Goal: Task Accomplishment & Management: Use online tool/utility

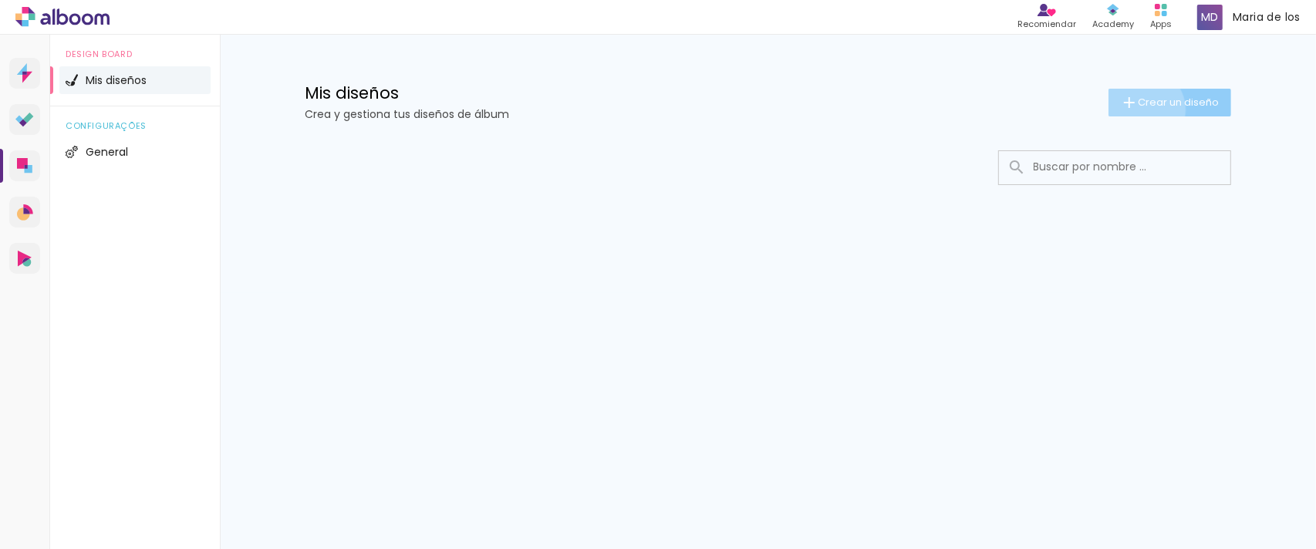
click at [1141, 110] on paper-button "Crear un diseño" at bounding box center [1169, 103] width 123 height 28
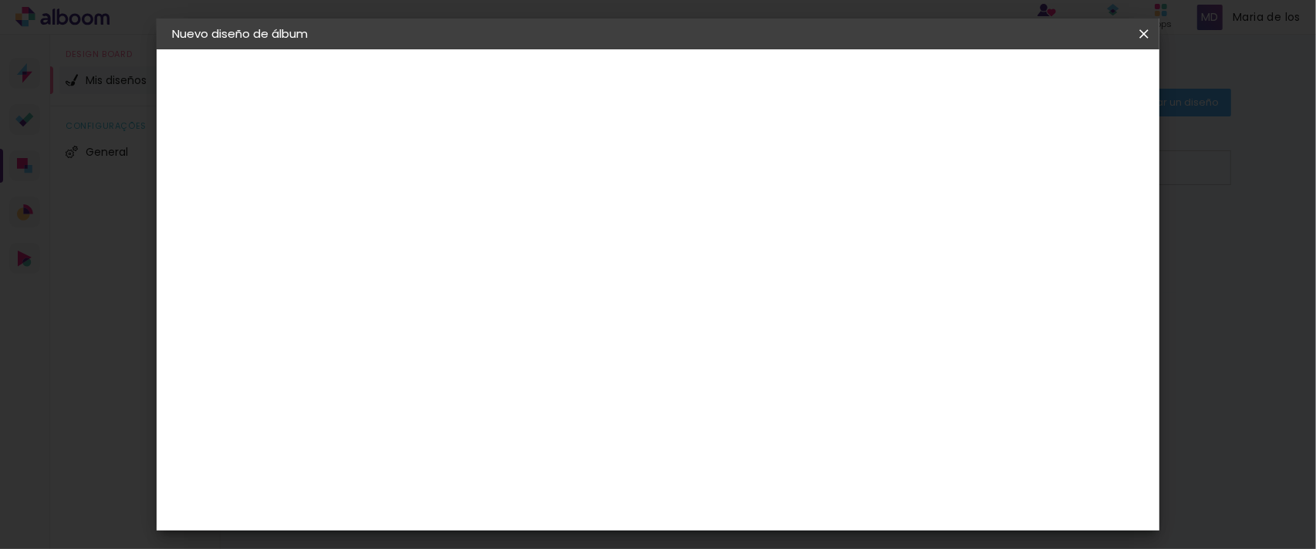
click at [424, 217] on input at bounding box center [424, 207] width 0 height 24
type input "30x45"
type paper-input "30x45"
click at [0, 0] on slot "Avanzar" at bounding box center [0, 0] width 0 height 0
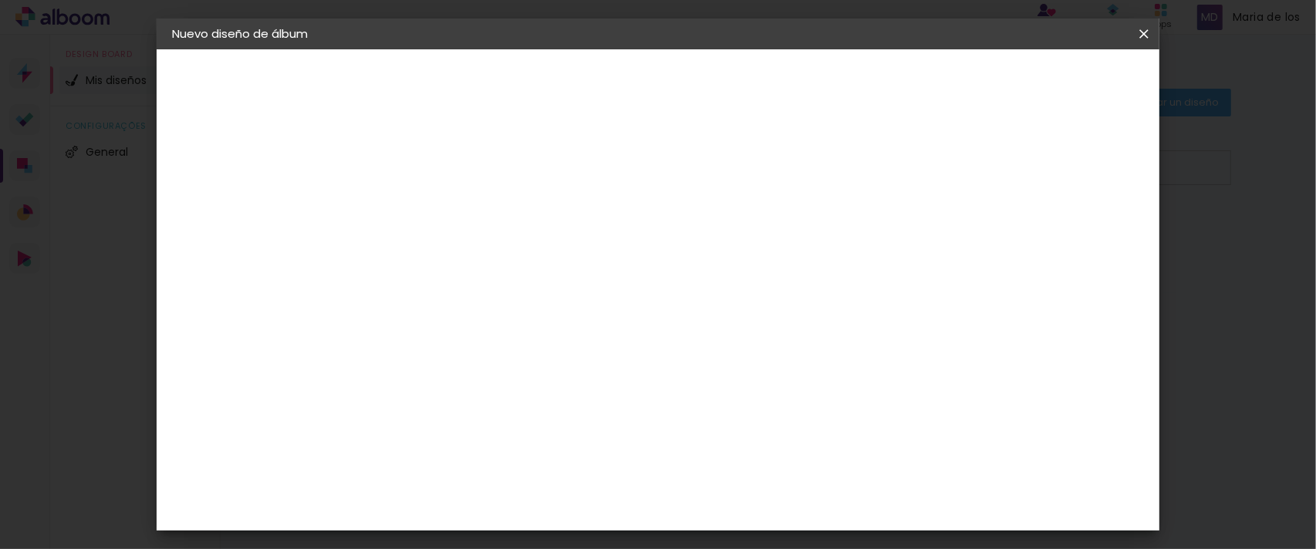
click at [0, 0] on slot "Avanzar" at bounding box center [0, 0] width 0 height 0
click at [484, 257] on input "text" at bounding box center [454, 269] width 60 height 24
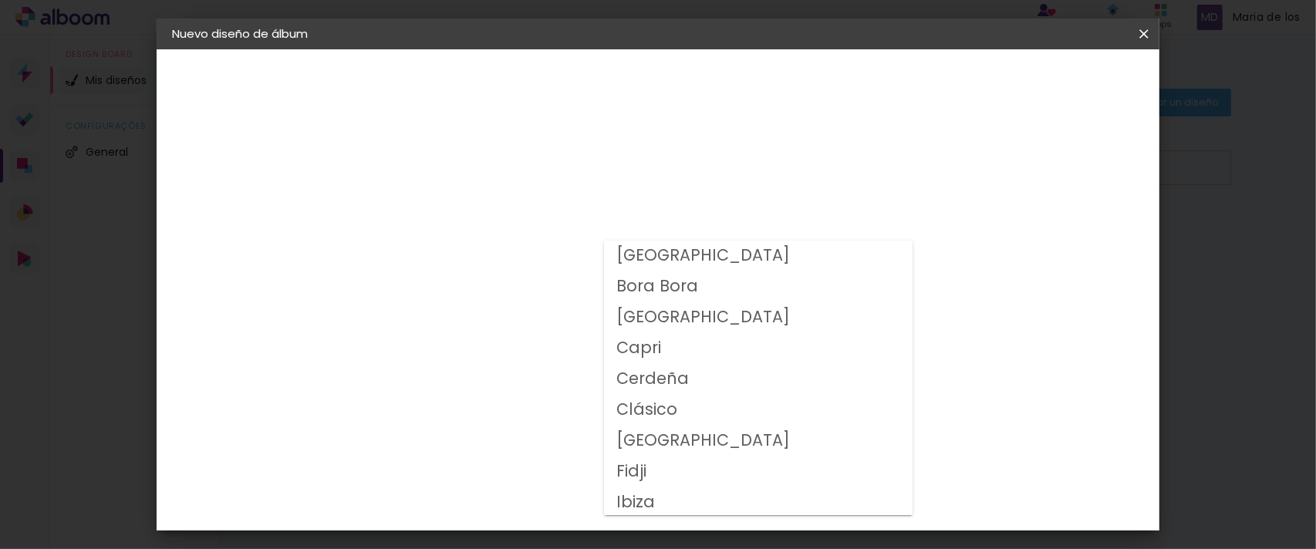
click at [696, 406] on paper-item "Clásico" at bounding box center [758, 410] width 308 height 31
type input "Clásico"
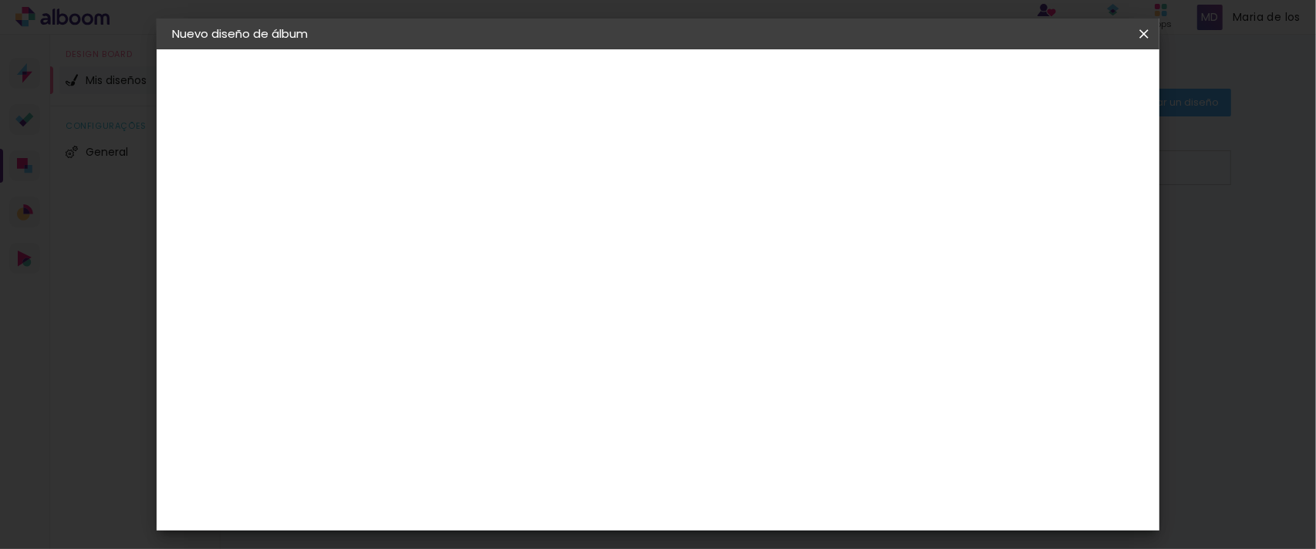
scroll to position [167, 0]
click at [0, 0] on slot "Avanzar" at bounding box center [0, 0] width 0 height 0
drag, startPoint x: 1013, startPoint y: 167, endPoint x: 1080, endPoint y: 120, distance: 82.6
click at [645, 167] on div at bounding box center [639, 167] width 14 height 14
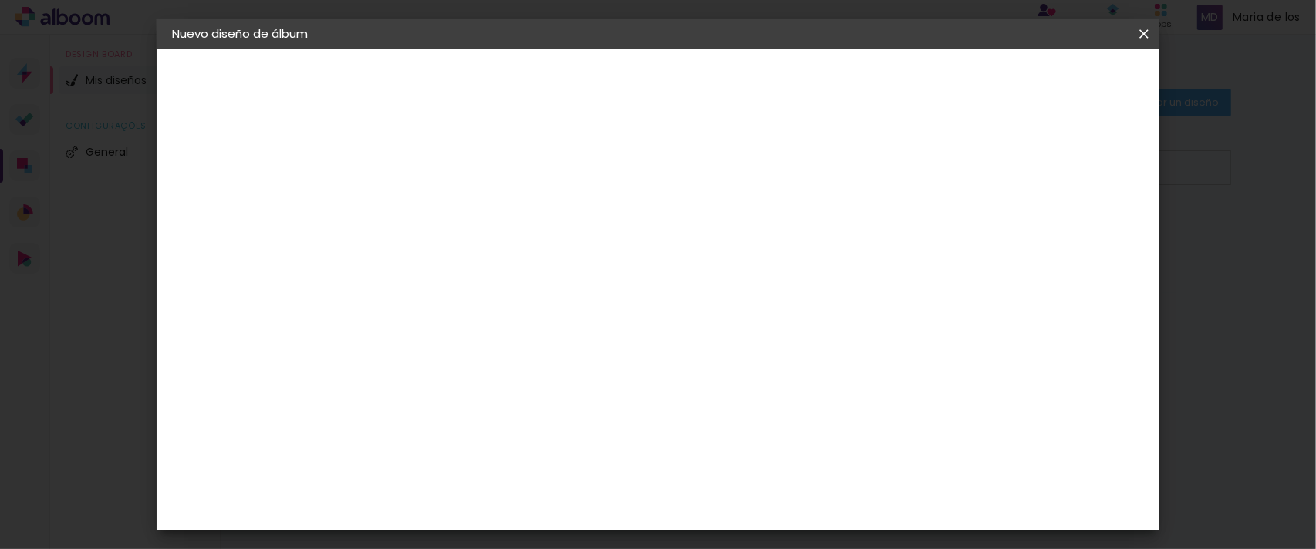
type paper-checkbox "on"
click at [734, 78] on span "Empezar diseño" at bounding box center [708, 87] width 51 height 22
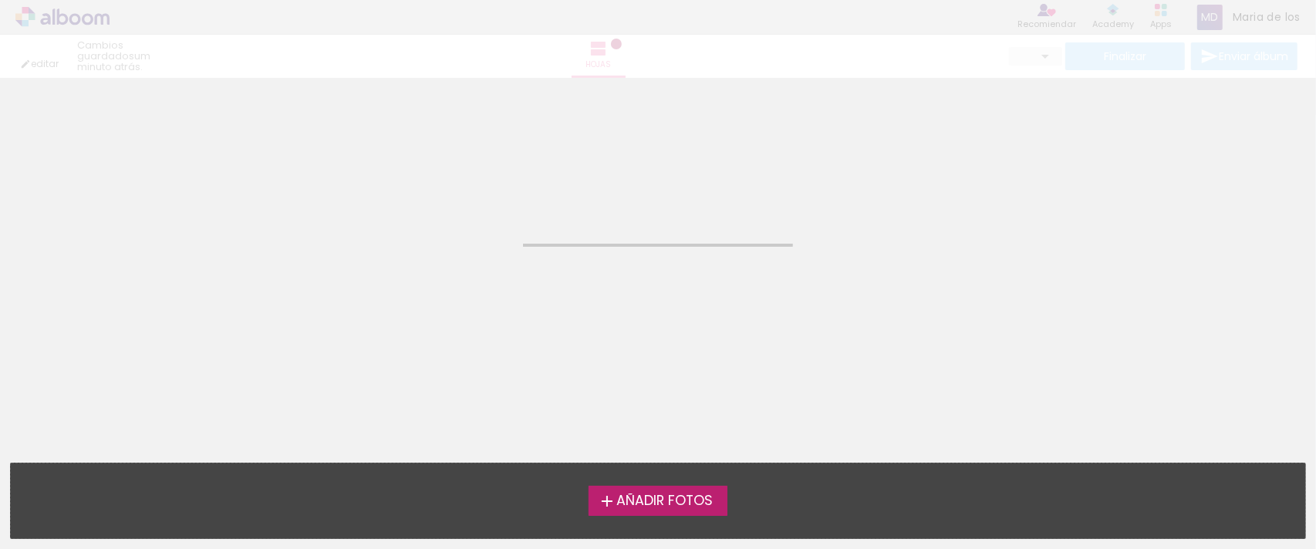
click at [671, 513] on label "Añadir Fotos" at bounding box center [658, 500] width 140 height 29
click at [0, 0] on input "file" at bounding box center [0, 0] width 0 height 0
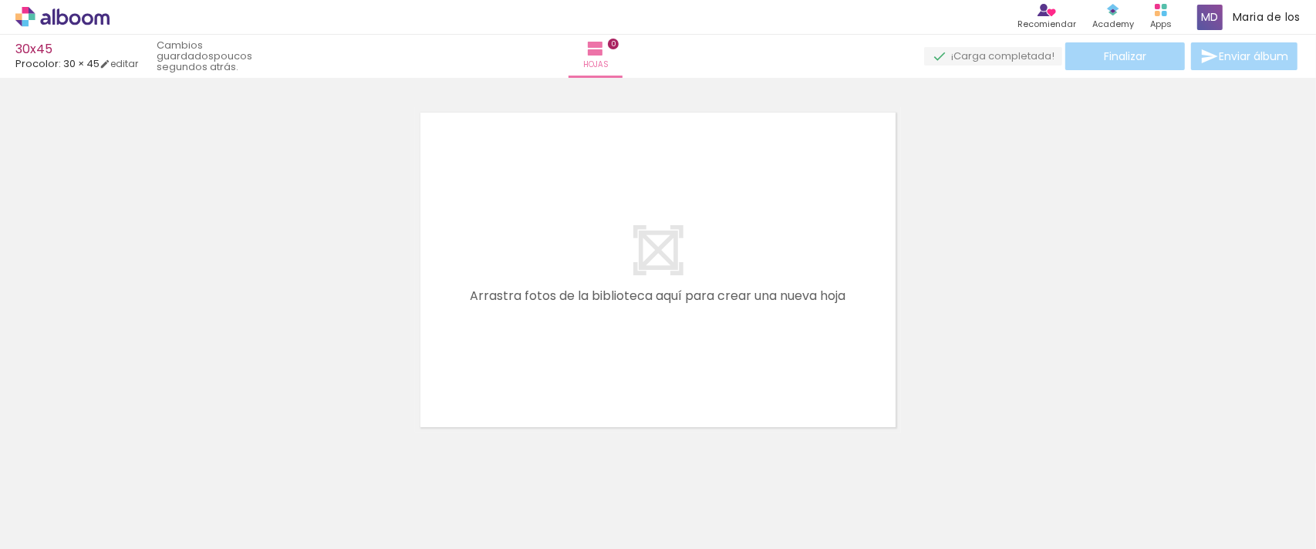
scroll to position [20, 0]
click at [46, 532] on span "Añadir Fotos" at bounding box center [47, 540] width 30 height 17
click at [0, 0] on input "file" at bounding box center [0, 0] width 0 height 0
